Goal: Task Accomplishment & Management: Manage account settings

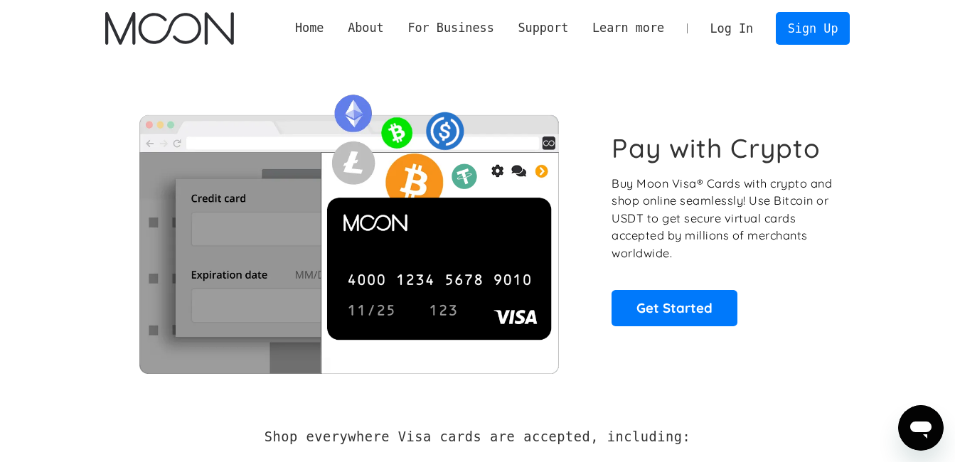
click at [733, 26] on link "Log In" at bounding box center [732, 28] width 67 height 31
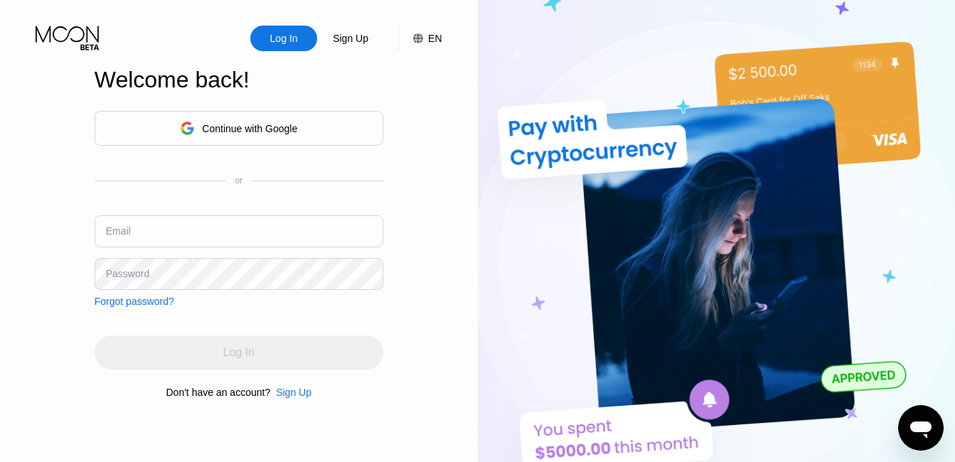
click at [183, 229] on input "text" at bounding box center [239, 232] width 289 height 32
type input "[EMAIL_ADDRESS][DOMAIN_NAME]"
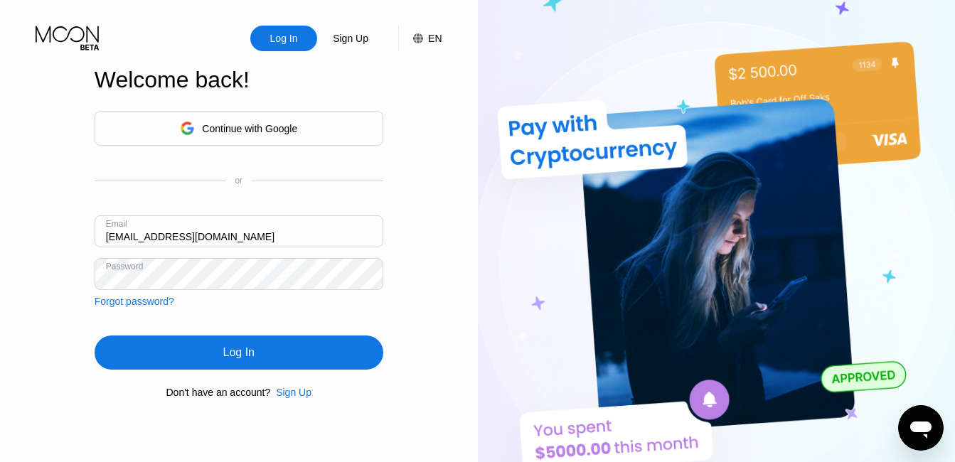
click at [264, 354] on div "Log In" at bounding box center [239, 353] width 289 height 34
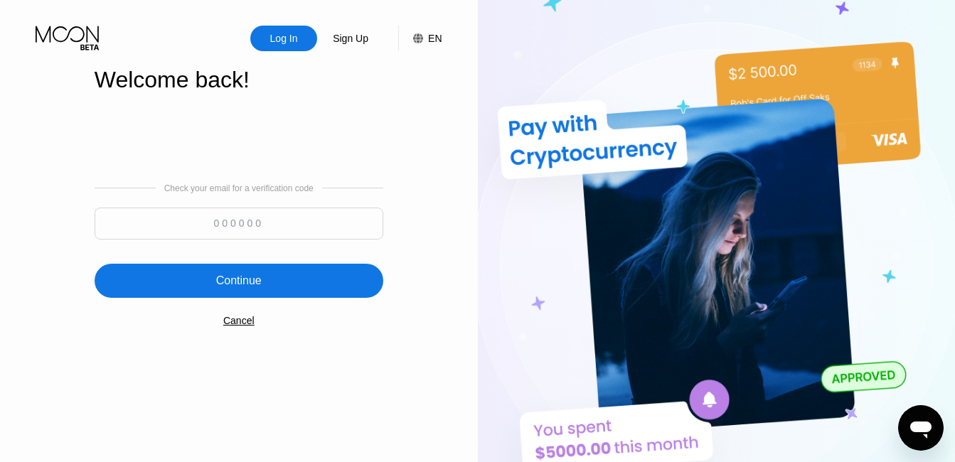
click at [302, 221] on input at bounding box center [239, 224] width 289 height 32
type input "945412"
click at [292, 289] on div "Continue" at bounding box center [239, 281] width 289 height 34
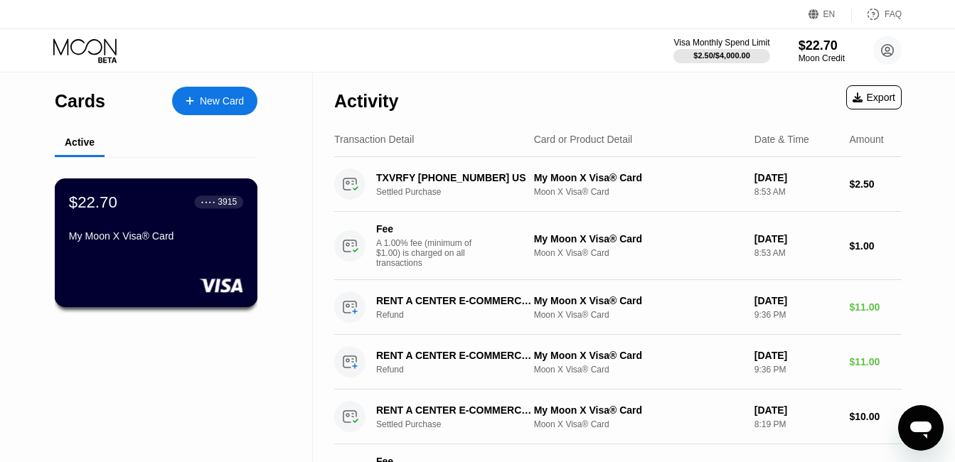
click at [185, 235] on div "My Moon X Visa® Card" at bounding box center [156, 235] width 174 height 11
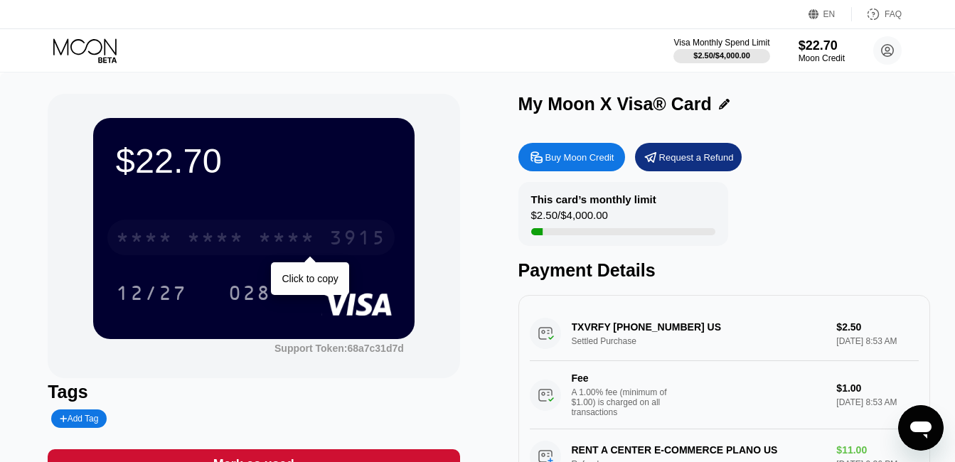
click at [313, 241] on div "* * * *" at bounding box center [286, 239] width 57 height 23
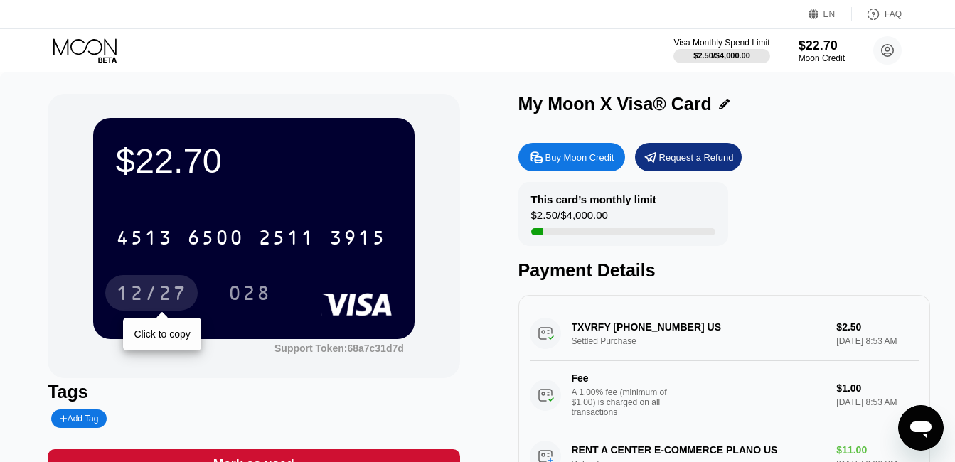
click at [166, 301] on div "12/27" at bounding box center [151, 295] width 71 height 23
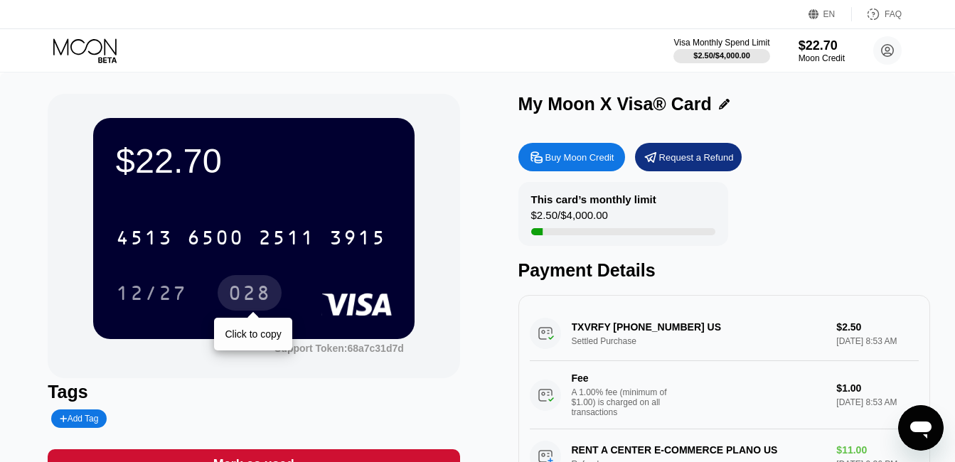
click at [250, 297] on div "028" at bounding box center [249, 295] width 43 height 23
